Goal: Task Accomplishment & Management: Complete application form

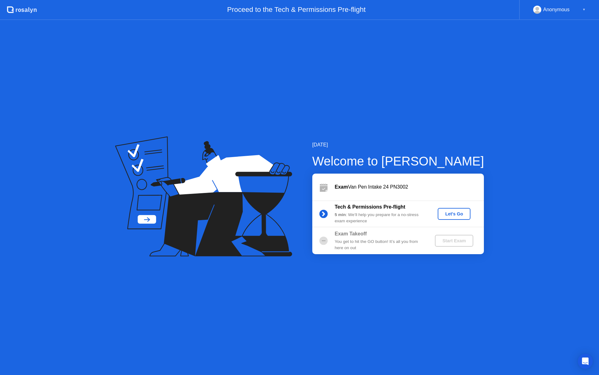
click at [449, 212] on div "Let's Go" at bounding box center [454, 213] width 28 height 5
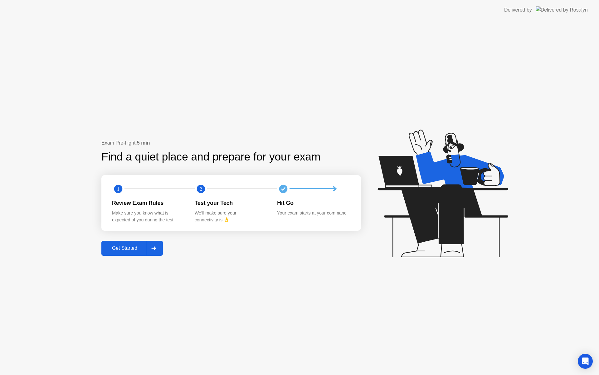
click at [157, 243] on div at bounding box center [153, 248] width 15 height 14
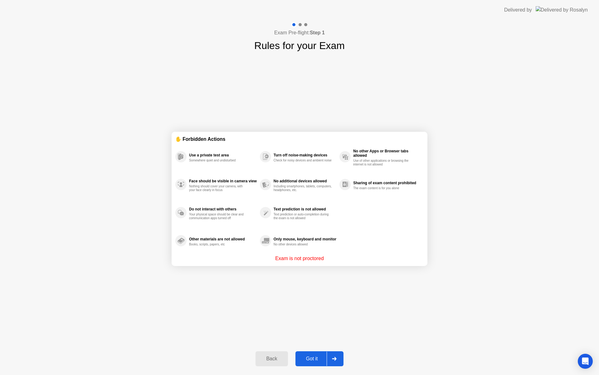
click at [337, 358] on div at bounding box center [334, 358] width 15 height 14
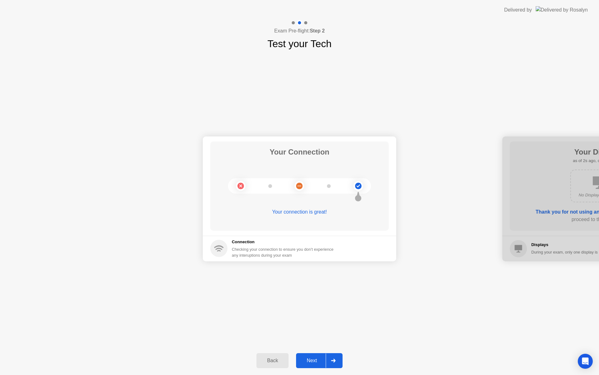
click at [337, 359] on div at bounding box center [333, 360] width 15 height 14
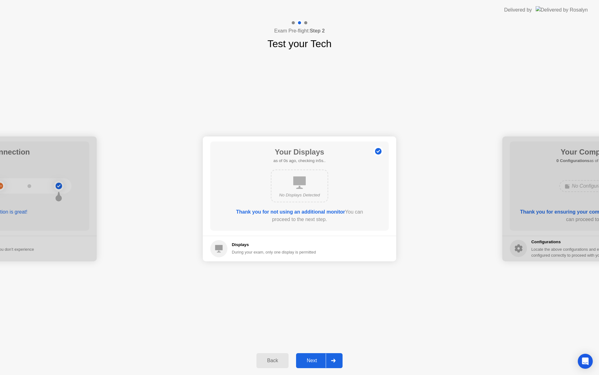
click at [337, 359] on div at bounding box center [333, 360] width 15 height 14
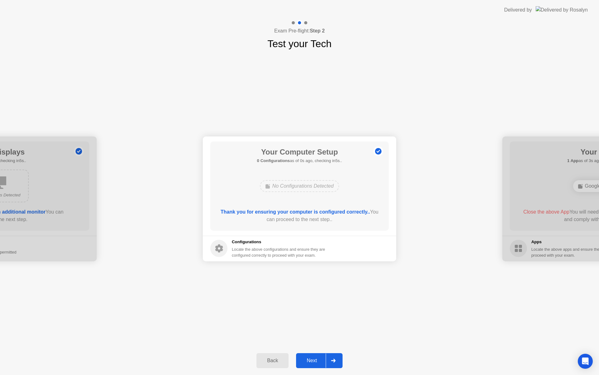
click at [337, 359] on div at bounding box center [333, 360] width 15 height 14
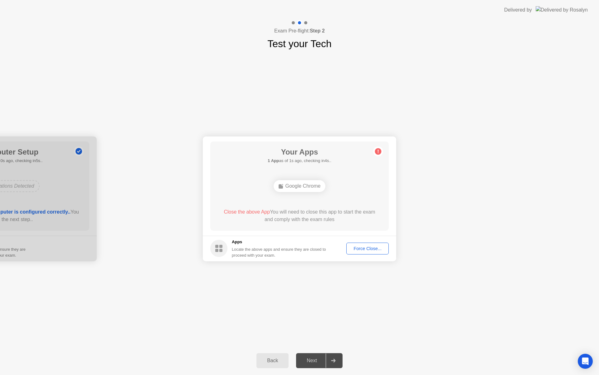
click at [365, 251] on div "Force Close..." at bounding box center [367, 248] width 38 height 5
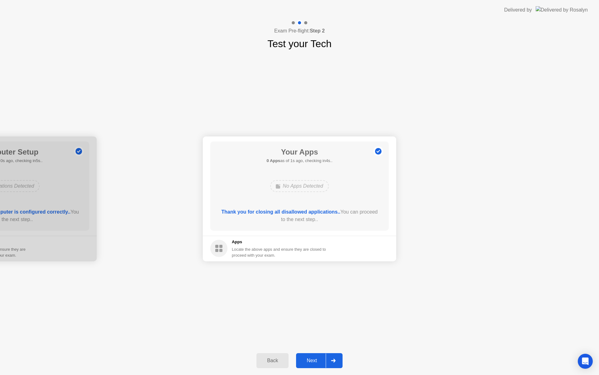
click at [337, 360] on div at bounding box center [333, 360] width 15 height 14
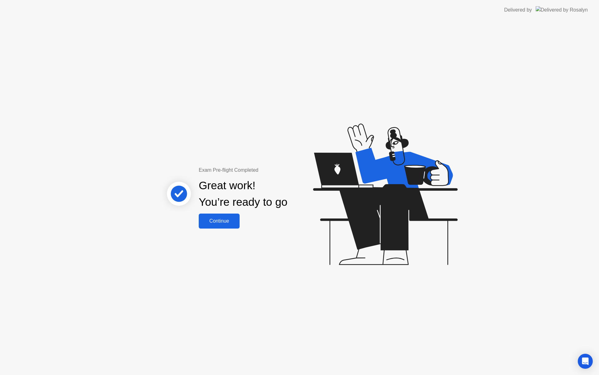
click at [230, 222] on div "Continue" at bounding box center [219, 221] width 37 height 6
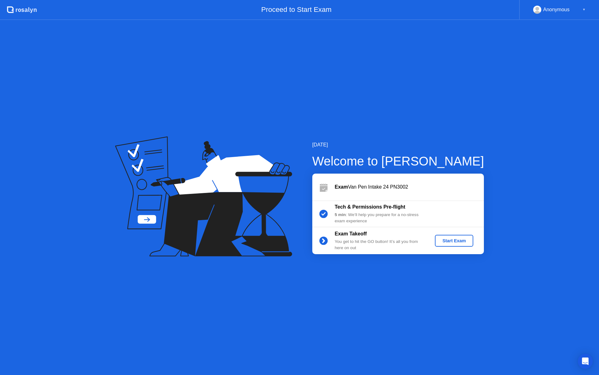
click at [441, 241] on div "Start Exam" at bounding box center [453, 240] width 33 height 5
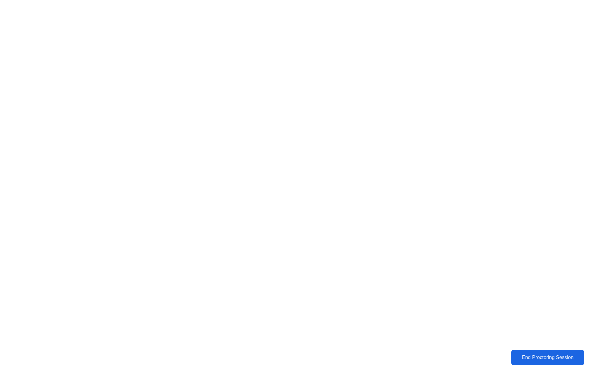
click at [529, 357] on div "End Proctoring Session" at bounding box center [547, 357] width 69 height 6
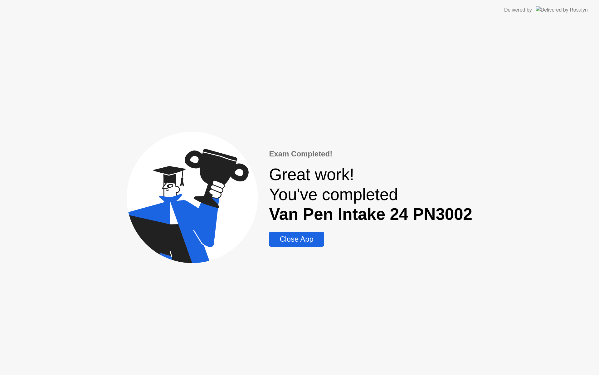
click at [285, 239] on div "Close App" at bounding box center [296, 239] width 51 height 9
